Goal: Task Accomplishment & Management: Complete application form

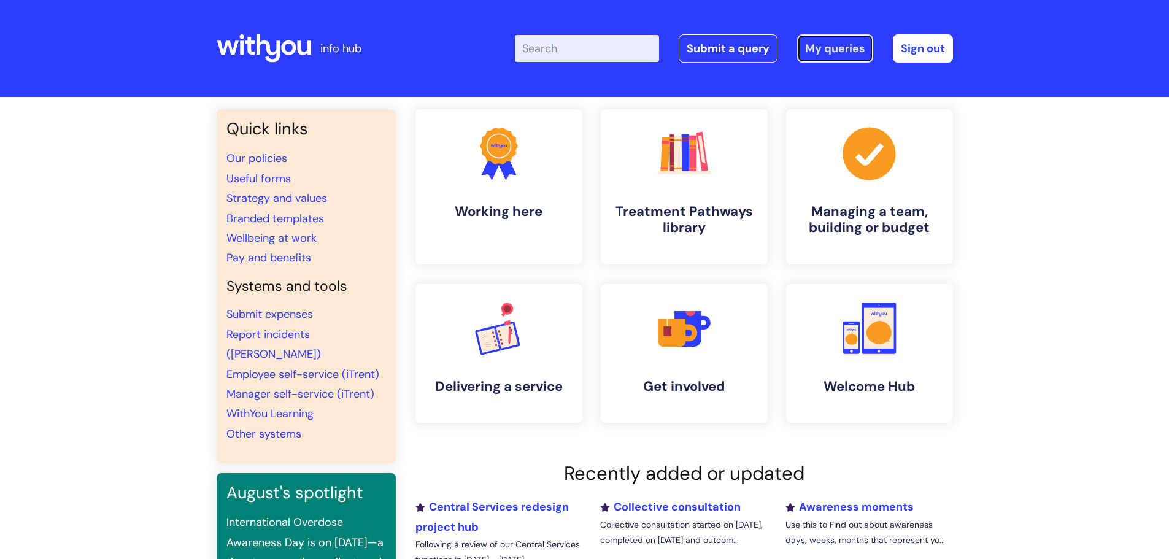
click at [832, 45] on link "My queries" at bounding box center [835, 48] width 76 height 28
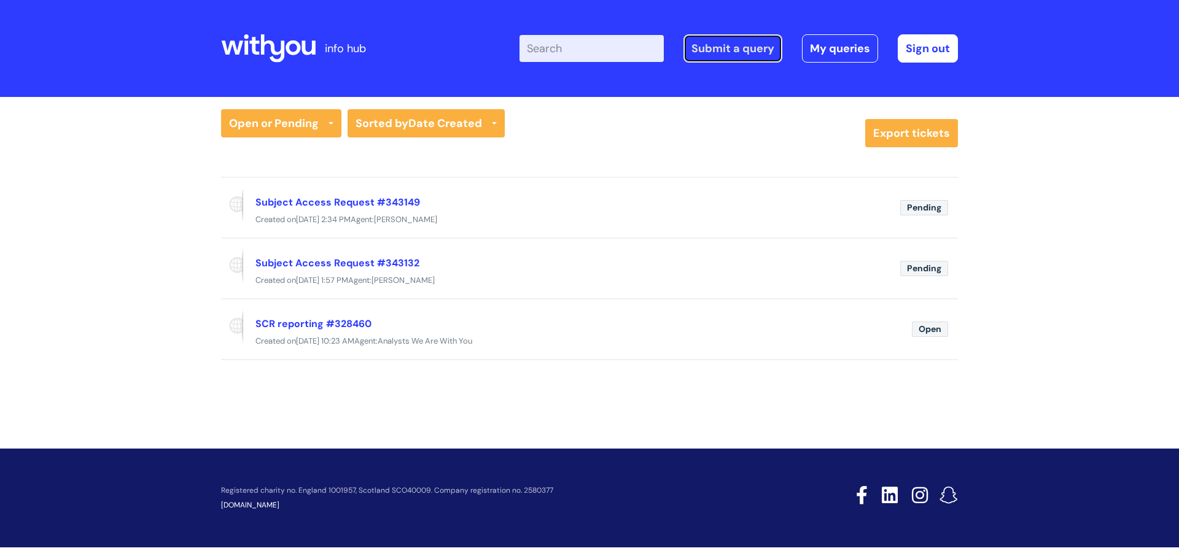
click at [742, 43] on link "Submit a query" at bounding box center [732, 48] width 99 height 28
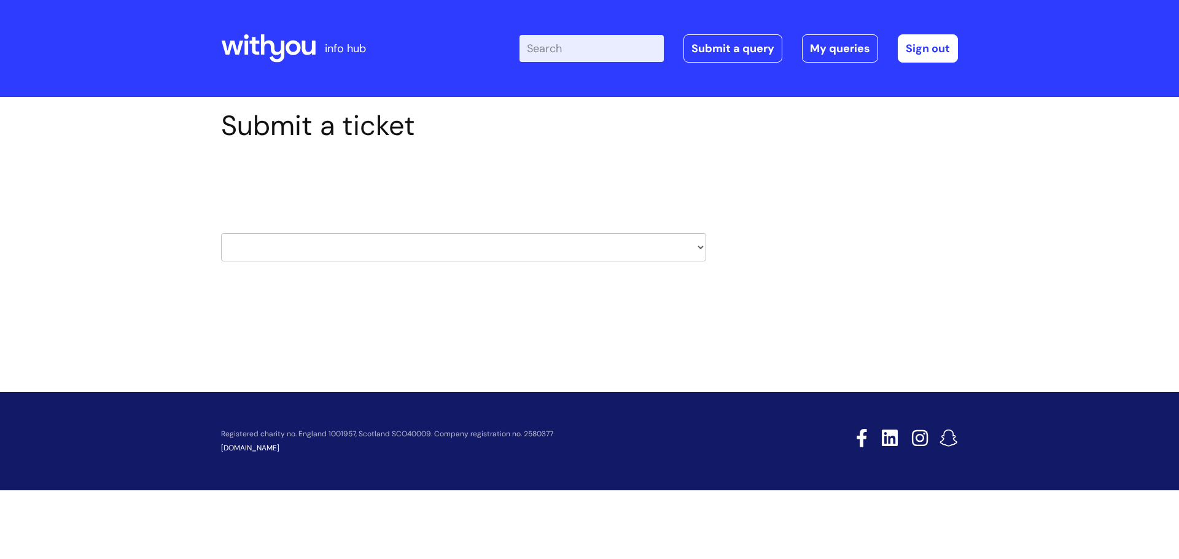
click at [281, 248] on select "HR / People IT and Support Clinical Drug Alerts Finance Accounts Data Support T…" at bounding box center [463, 247] width 485 height 28
select select "data_support_team"
click at [221, 233] on select "HR / People IT and Support Clinical Drug Alerts Finance Accounts Data Support T…" at bounding box center [463, 247] width 485 height 28
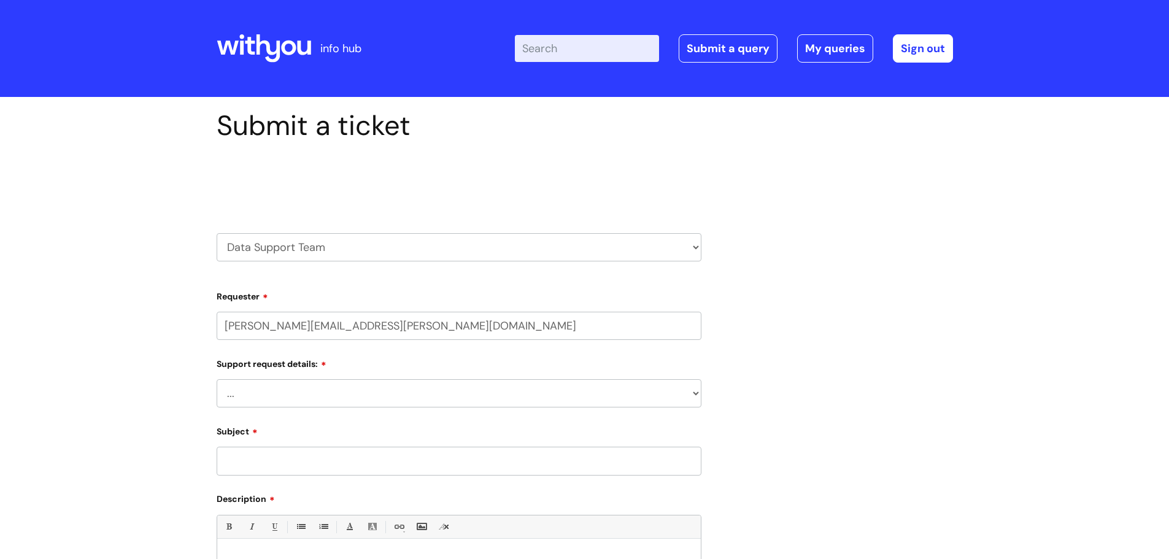
click at [273, 390] on select "... My enquiry relates to Nebula My enquiry relates to Halo My enquiry relates …" at bounding box center [459, 393] width 485 height 28
select select "My enquiry is something else"
click at [217, 379] on select "... My enquiry relates to Nebula My enquiry relates to Halo My enquiry relates …" at bounding box center [459, 393] width 485 height 28
click at [276, 467] on input "Subject" at bounding box center [459, 461] width 485 height 28
type input "R"
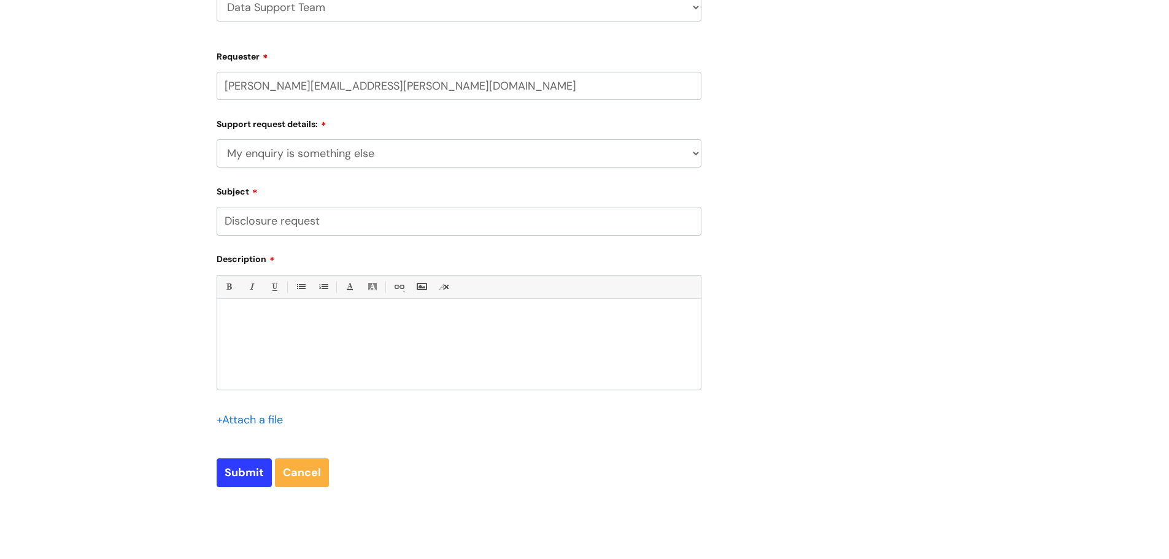
scroll to position [246, 0]
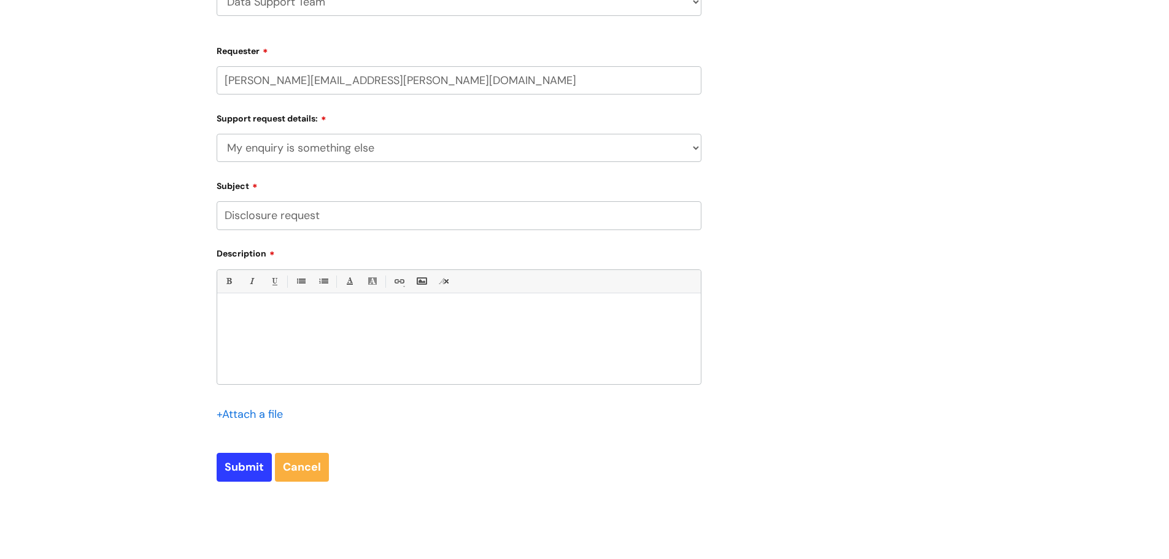
type input "Disclosure request"
click at [291, 322] on div at bounding box center [459, 342] width 484 height 85
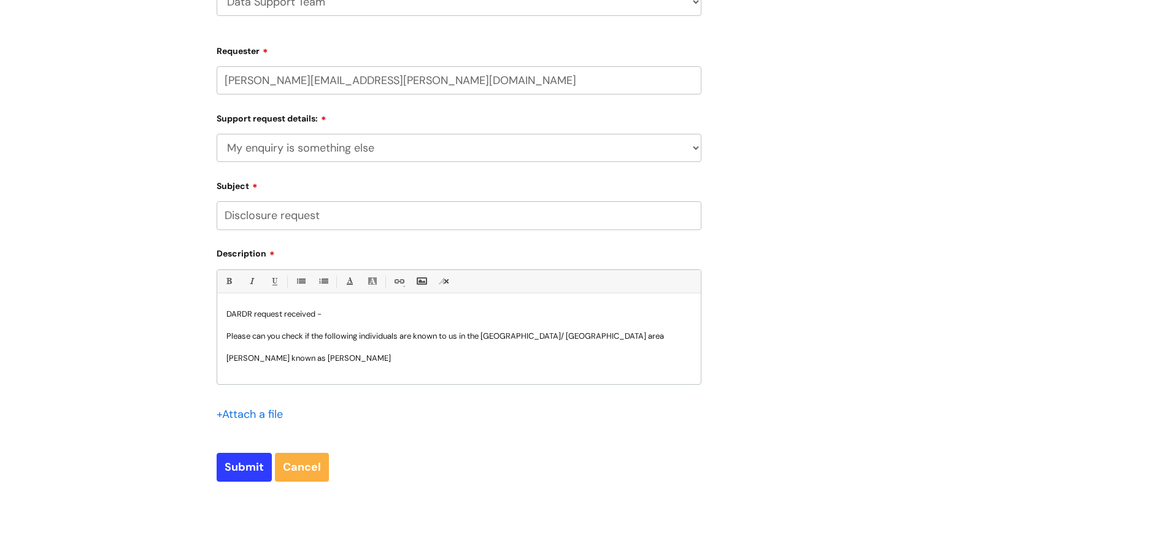
click at [253, 356] on p "Karol WIKIERA known as Karol WIKIERA" at bounding box center [459, 358] width 465 height 11
click at [276, 357] on p "Karol LIKIERA known as Karol WIKIERA" at bounding box center [459, 358] width 465 height 11
click at [403, 363] on p "[PERSON_NAME] also known as [PERSON_NAME]" at bounding box center [459, 358] width 465 height 11
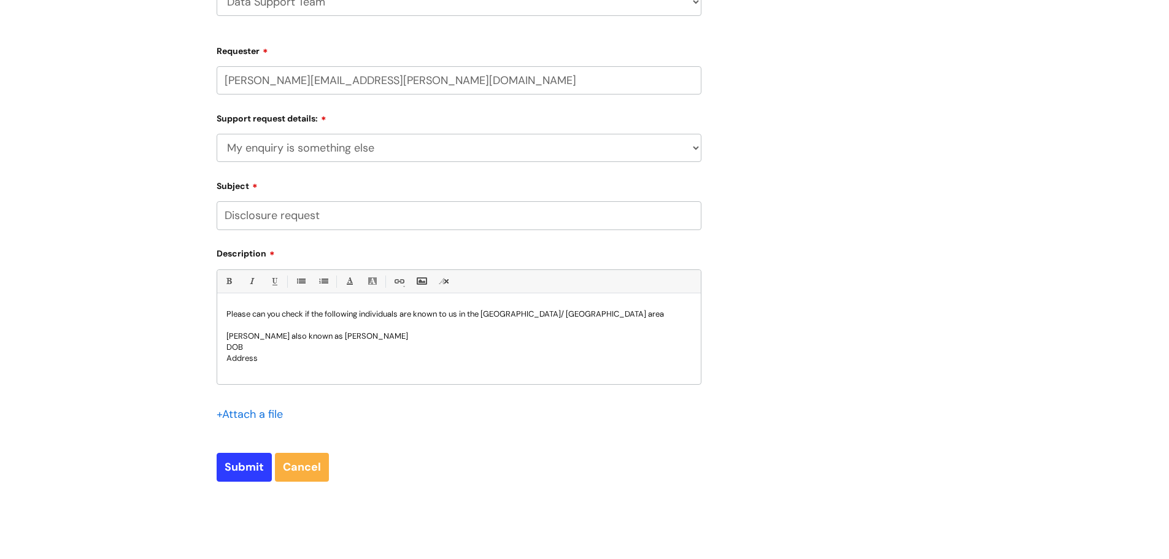
scroll to position [22, 0]
click at [258, 347] on p "DOB" at bounding box center [459, 347] width 465 height 11
click at [263, 358] on p "Address" at bounding box center [459, 358] width 465 height 11
click at [268, 345] on p "DOB:" at bounding box center [459, 347] width 465 height 11
click at [258, 368] on p "DOD:" at bounding box center [459, 369] width 465 height 11
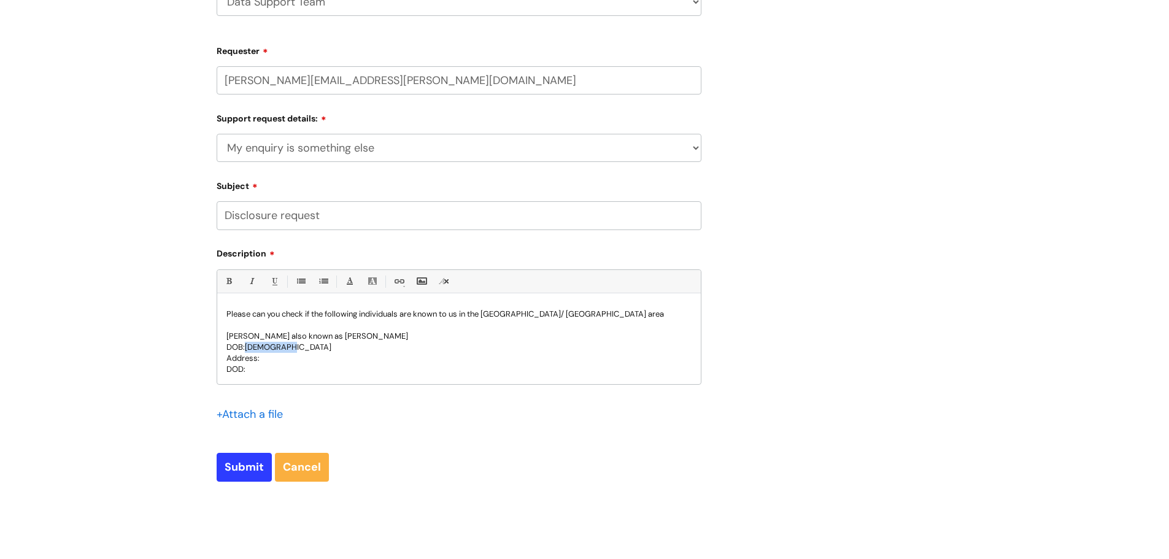
drag, startPoint x: 292, startPoint y: 349, endPoint x: 244, endPoint y: 345, distance: 47.5
click at [244, 345] on p "DOB:18/08/2025" at bounding box center [459, 347] width 465 height 11
click at [256, 368] on p "DOD:" at bounding box center [459, 369] width 465 height 11
click at [257, 347] on p "DOB:" at bounding box center [459, 347] width 465 height 11
click at [271, 358] on p "Address:" at bounding box center [459, 358] width 465 height 11
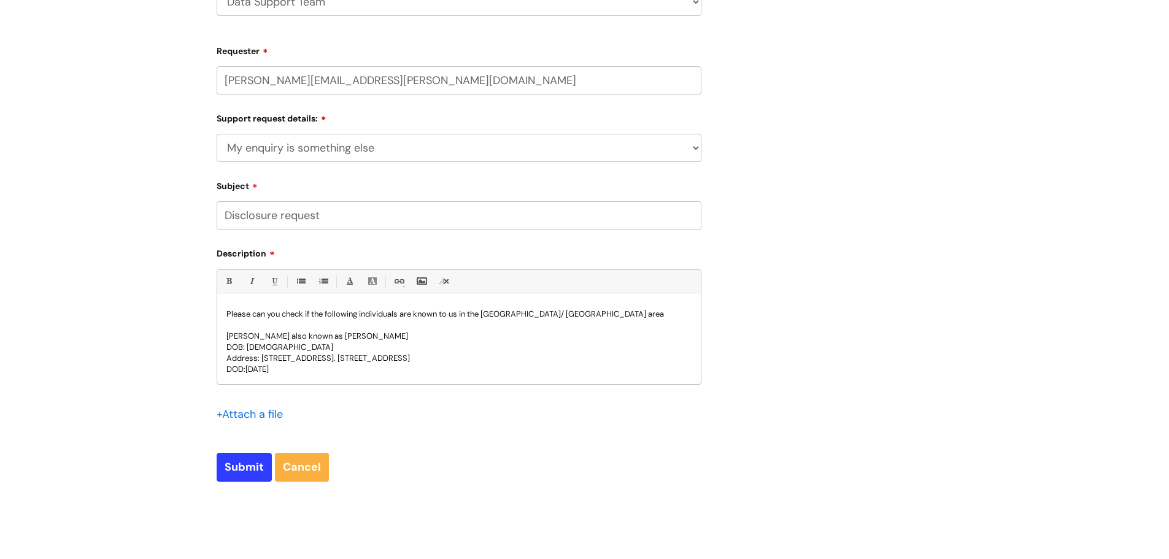
click at [301, 372] on p "DOD: 18/08/2025" at bounding box center [459, 369] width 465 height 11
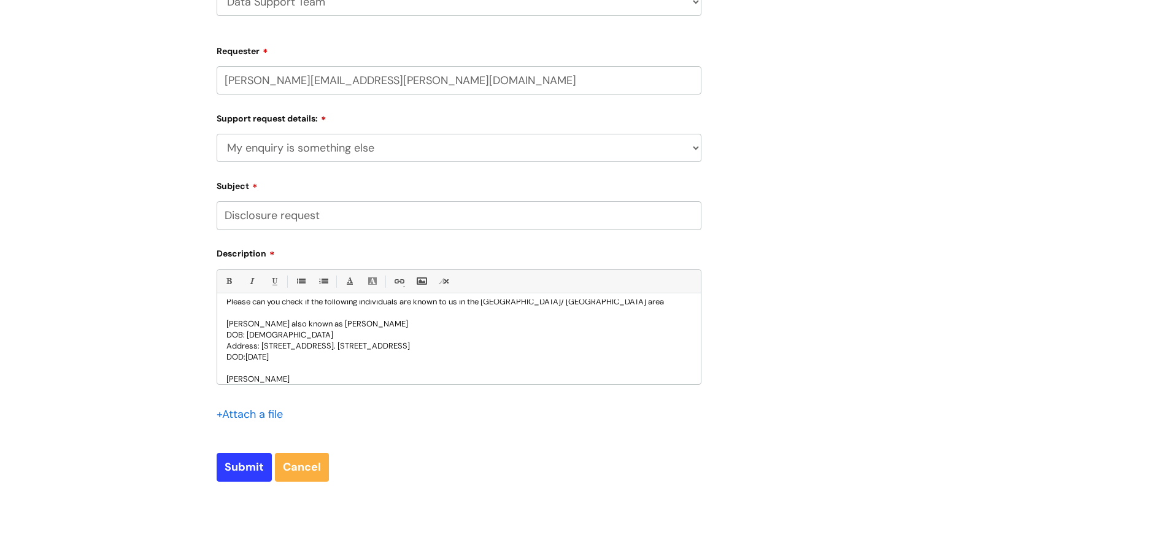
scroll to position [45, 0]
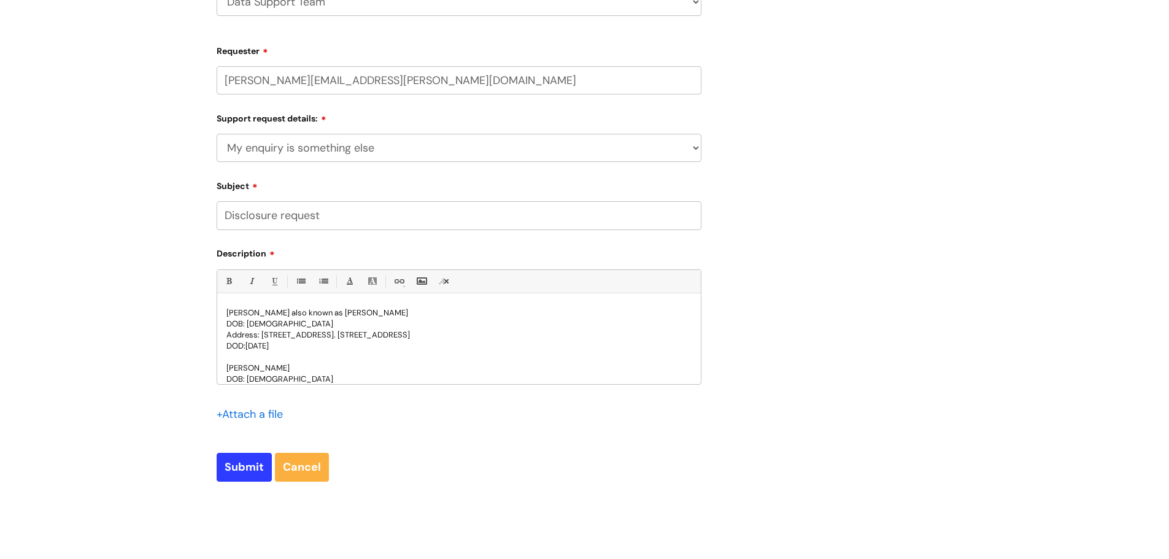
drag, startPoint x: 616, startPoint y: 336, endPoint x: 223, endPoint y: 332, distance: 392.9
click at [223, 332] on div "DARDR request received - Please can you check if the following individuals are …" at bounding box center [459, 342] width 484 height 85
copy p "Address: [STREET_ADDRESS]. [STREET_ADDRESS]"
click at [308, 380] on p "DOB: [DEMOGRAPHIC_DATA]" at bounding box center [459, 379] width 465 height 11
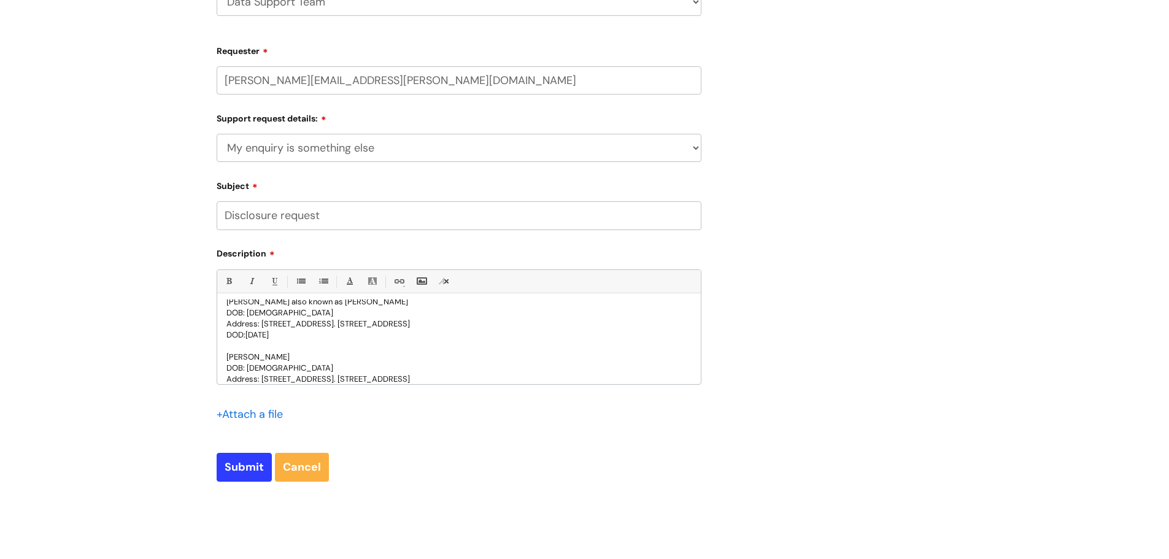
click at [619, 374] on p "Address: [STREET_ADDRESS]. [STREET_ADDRESS]" at bounding box center [459, 379] width 465 height 11
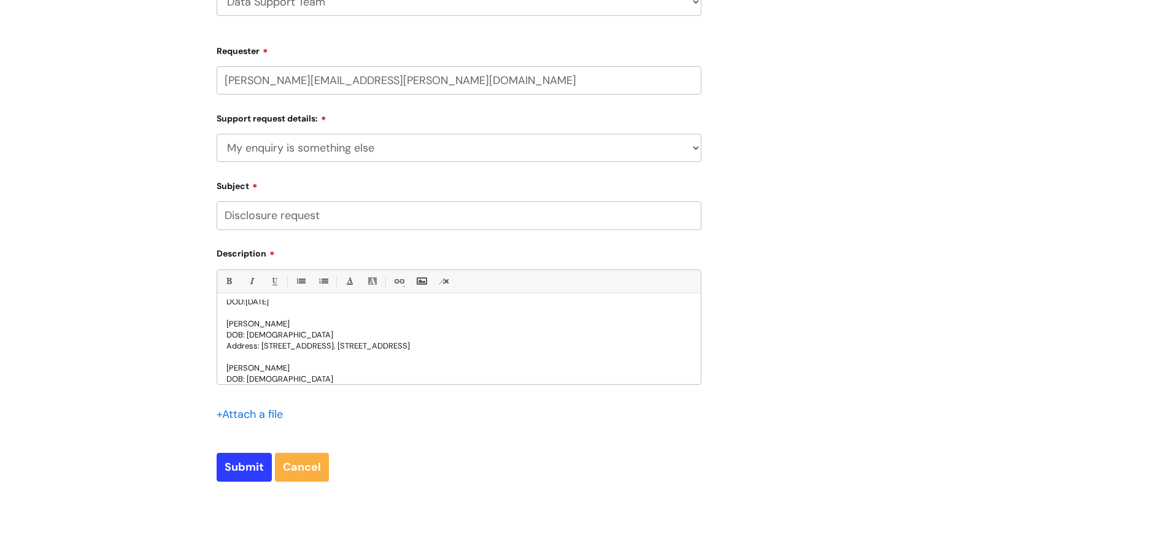
scroll to position [101, 0]
drag, startPoint x: 414, startPoint y: 335, endPoint x: 223, endPoint y: 338, distance: 190.9
click at [223, 338] on div "DARDR request received - Please can you check if the following individuals are …" at bounding box center [459, 342] width 484 height 85
copy span "Address: [STREET_ADDRESS]. PE25 2AG"
click at [232, 376] on p at bounding box center [459, 379] width 465 height 11
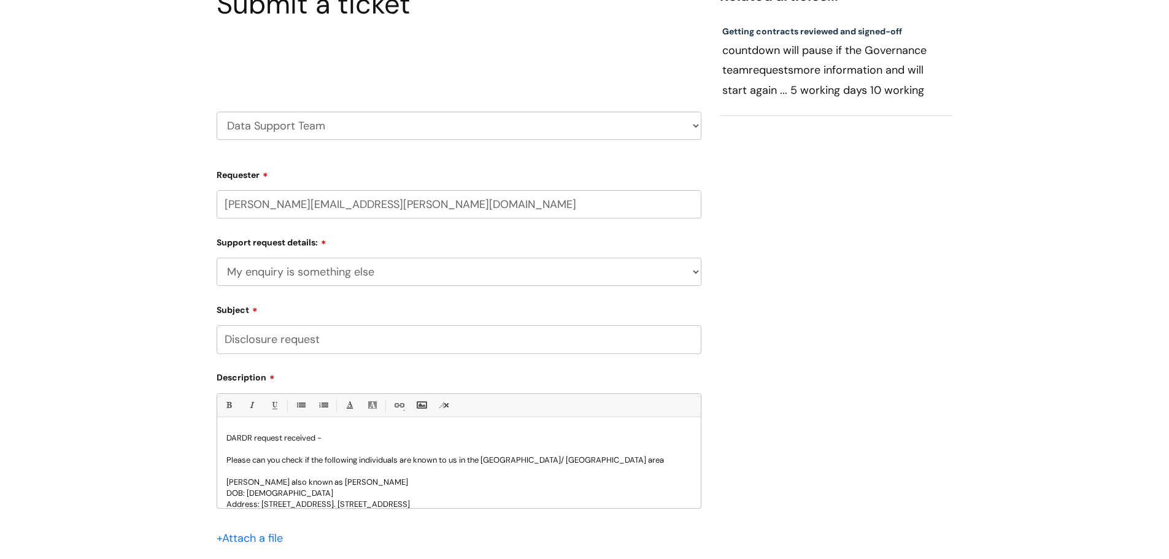
scroll to position [123, 0]
click at [225, 435] on div "DARDR request received - Please can you check if the following individuals are …" at bounding box center [459, 464] width 484 height 85
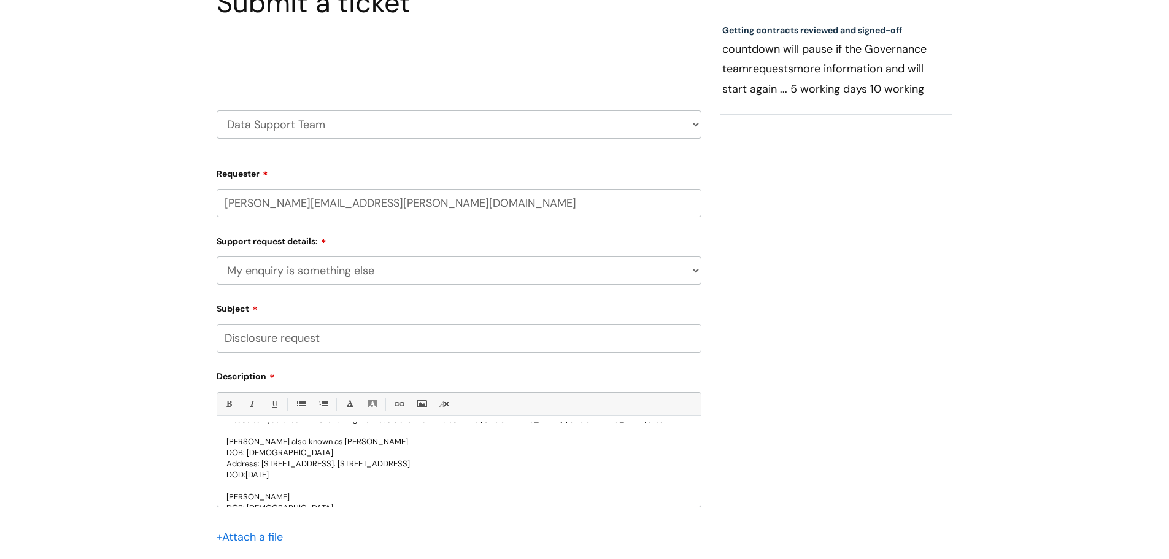
scroll to position [0, 0]
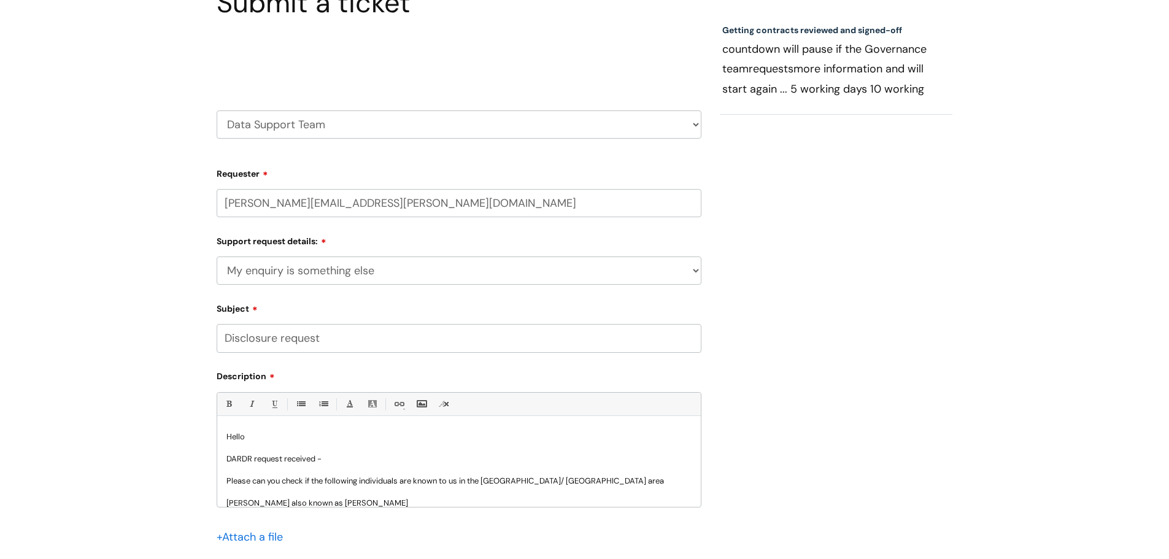
click at [227, 481] on p "Please can you check if the following individuals are known to us in the Lincol…" at bounding box center [459, 481] width 465 height 11
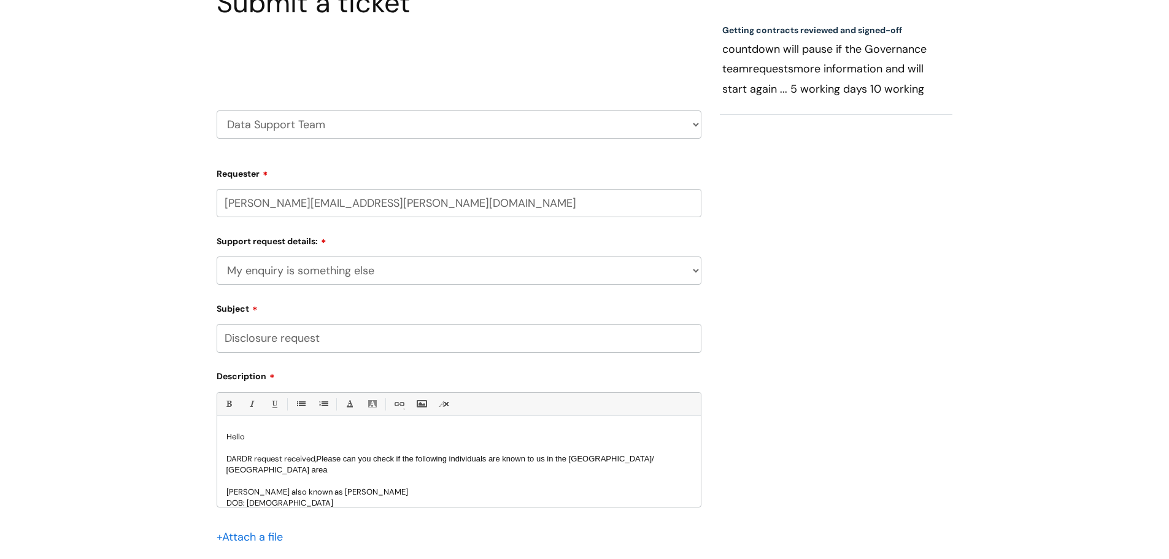
click at [325, 459] on span "Please can you check if the following individuals are known to us in the Lincol…" at bounding box center [441, 464] width 428 height 20
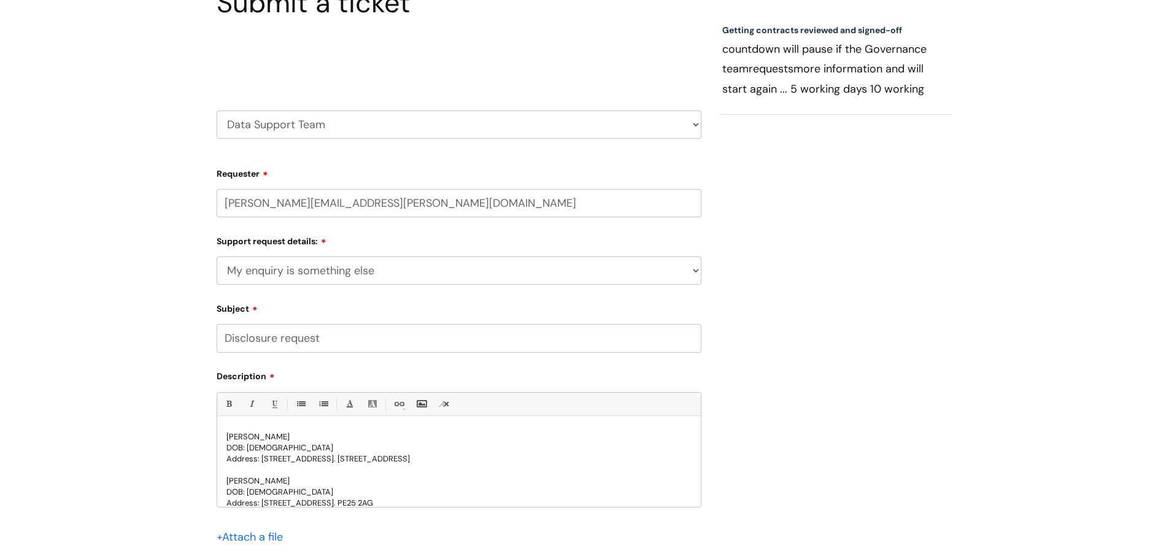
scroll to position [184, 0]
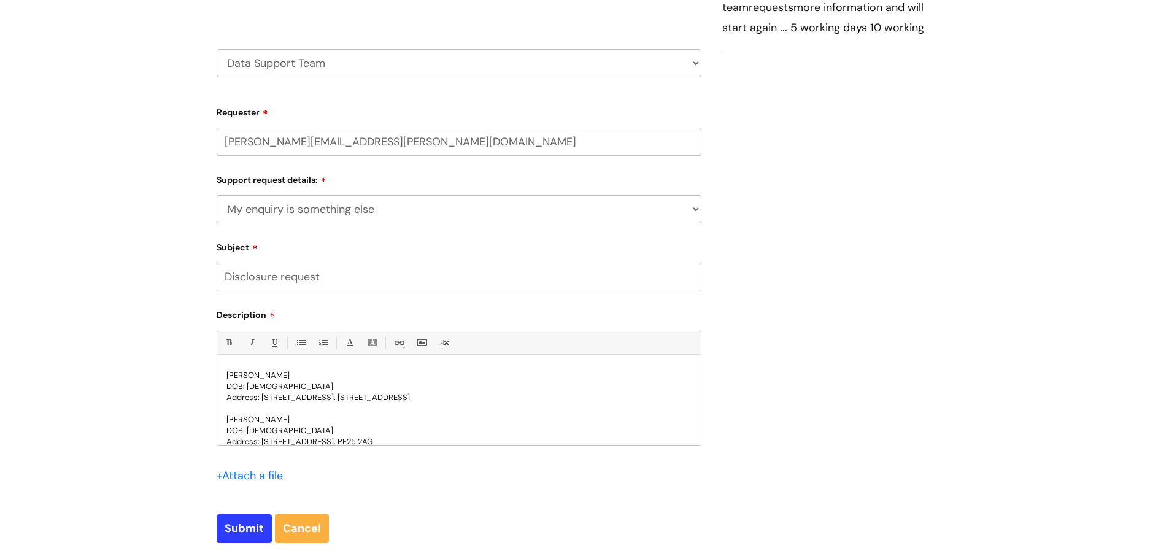
click at [431, 436] on p "Address: [STREET_ADDRESS]. PE25 2AG" at bounding box center [459, 441] width 465 height 11
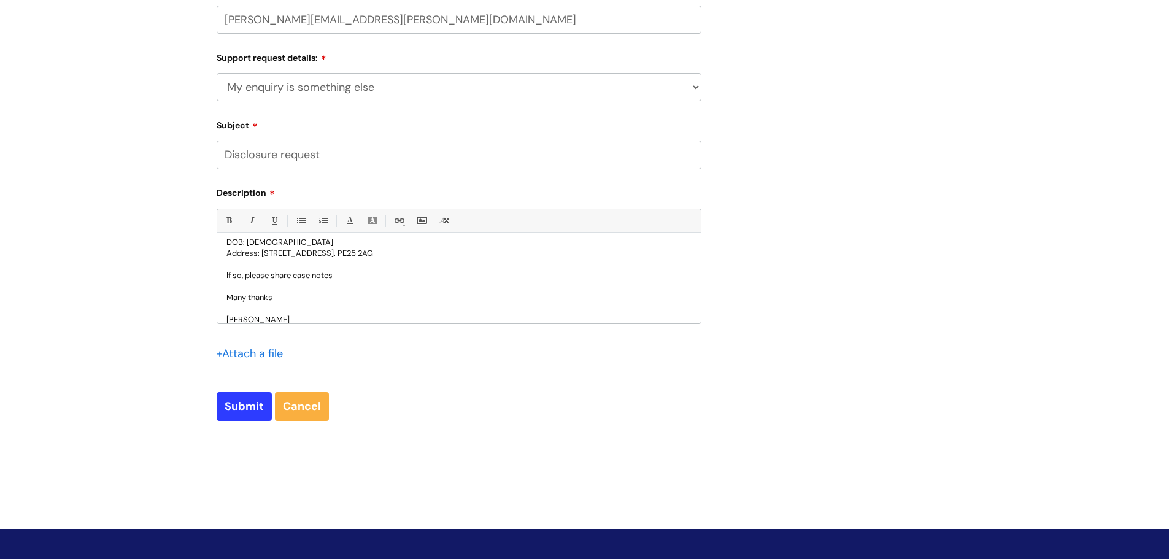
scroll to position [307, 0]
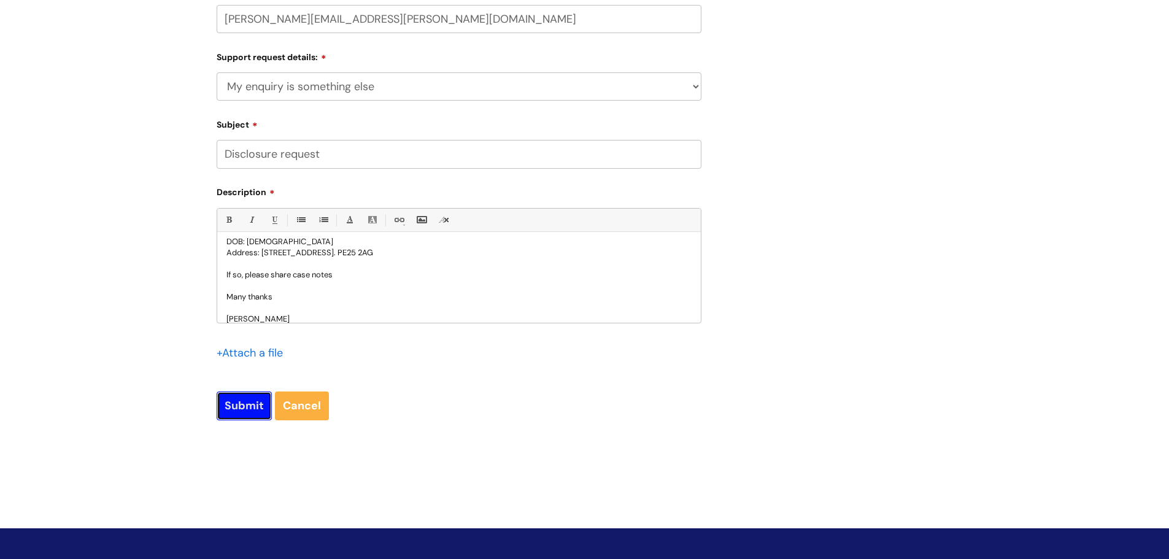
click at [238, 401] on input "Submit" at bounding box center [244, 406] width 55 height 28
type input "Please Wait..."
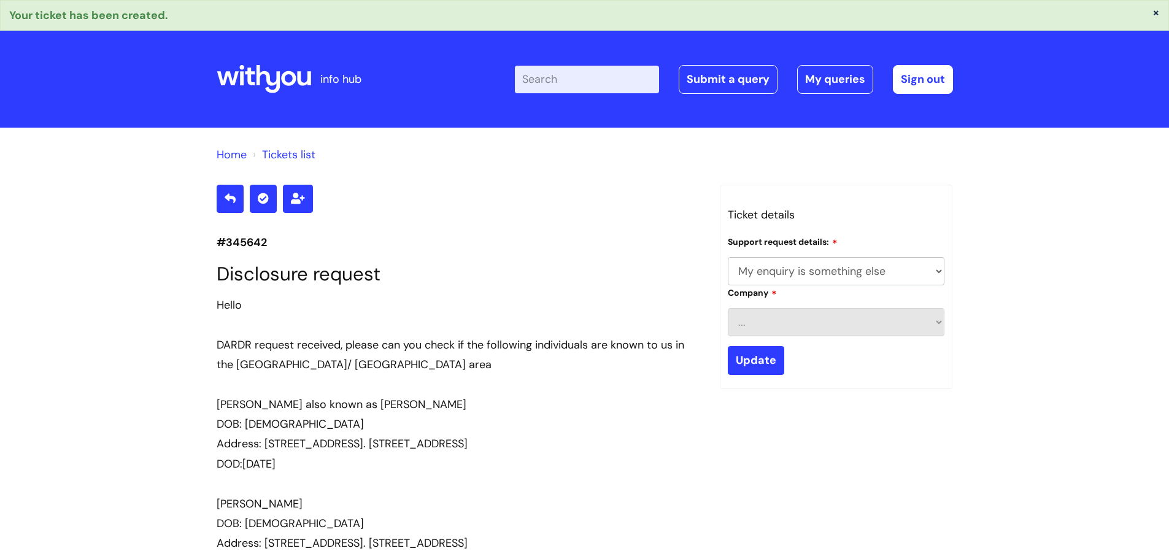
select select "My enquiry is something else"
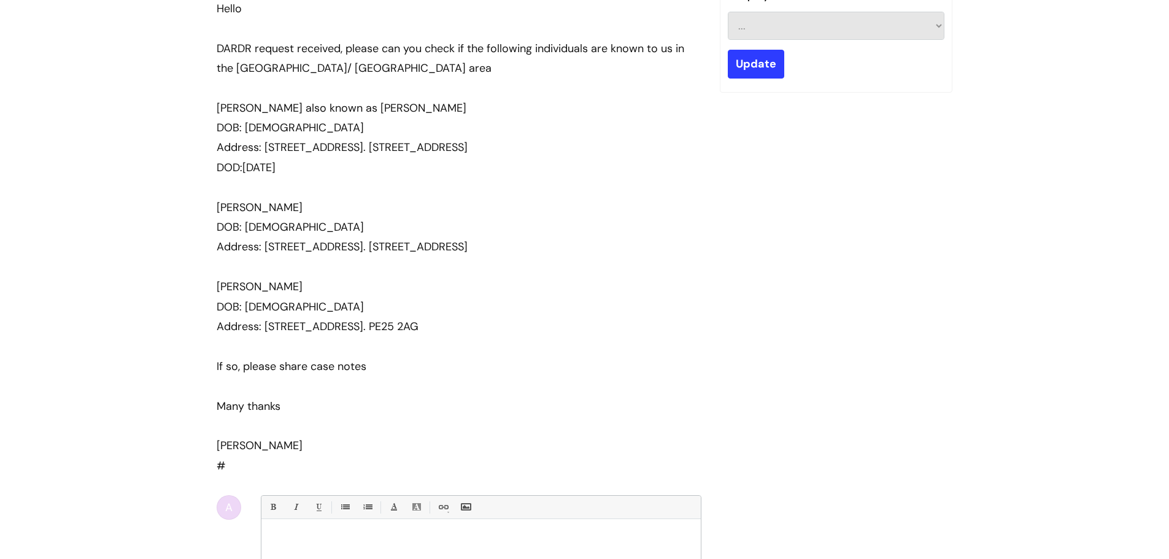
scroll to position [229, 0]
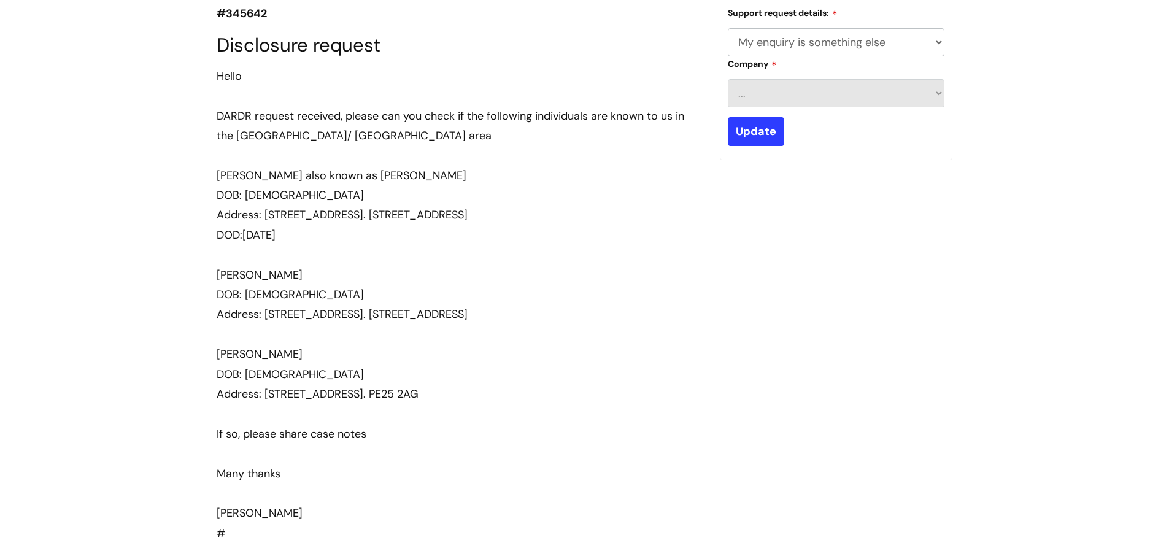
drag, startPoint x: 486, startPoint y: 434, endPoint x: 211, endPoint y: 176, distance: 377.4
click at [211, 176] on div "#345642 Disclosure request Hello DARDR request received, p lease can you check …" at bounding box center [458, 394] width 503 height 876
copy div "[PERSON_NAME] also known as [PERSON_NAME] DOB: [DEMOGRAPHIC_DATA] Address: [STR…"
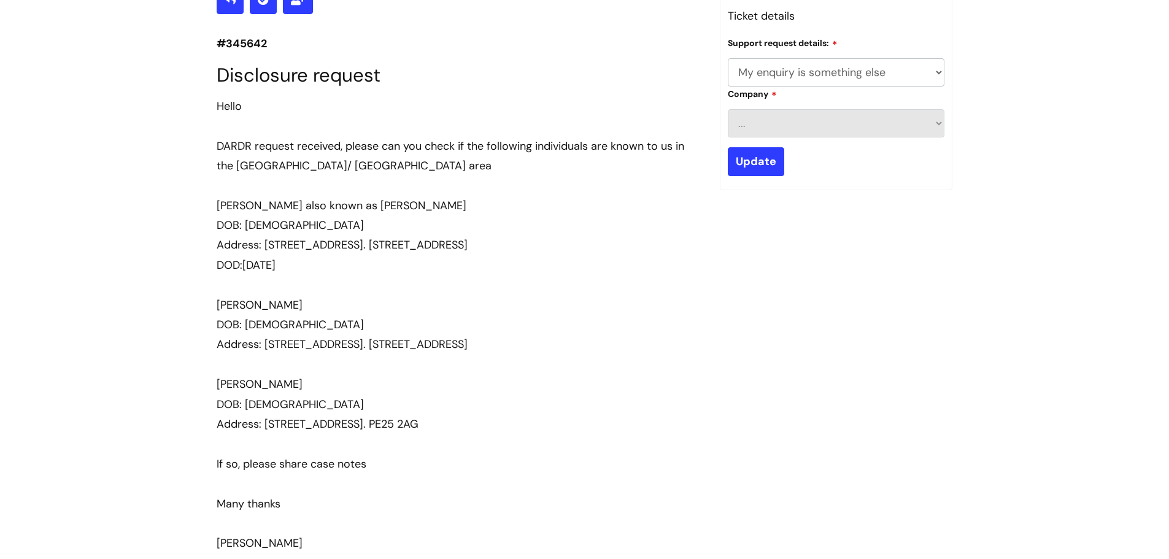
scroll to position [0, 0]
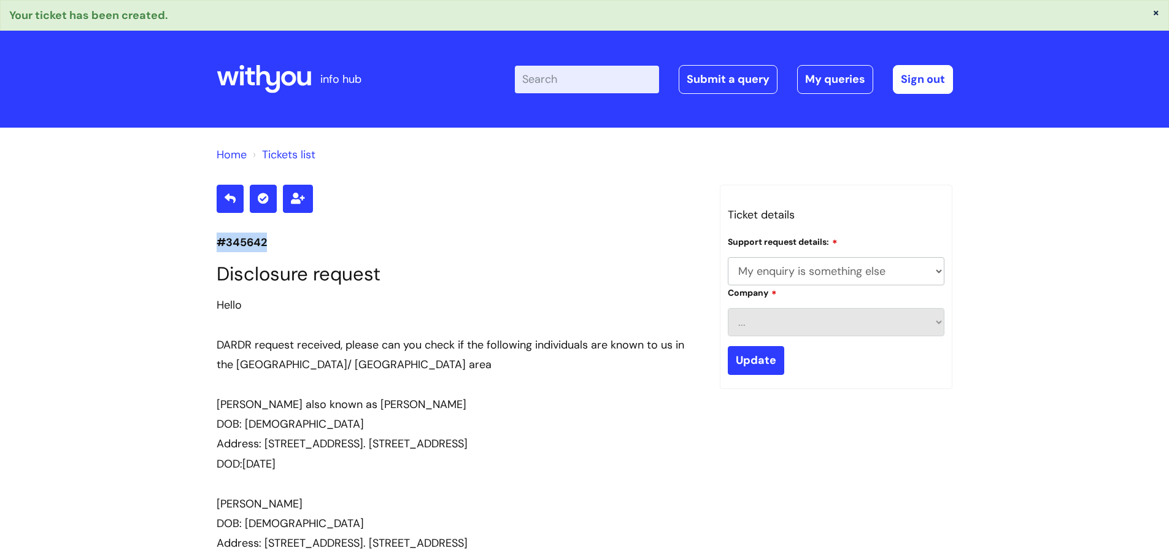
drag, startPoint x: 272, startPoint y: 243, endPoint x: 216, endPoint y: 241, distance: 55.9
click at [217, 241] on p "#345642" at bounding box center [459, 243] width 485 height 20
copy p "#345642"
